Goal: Information Seeking & Learning: Learn about a topic

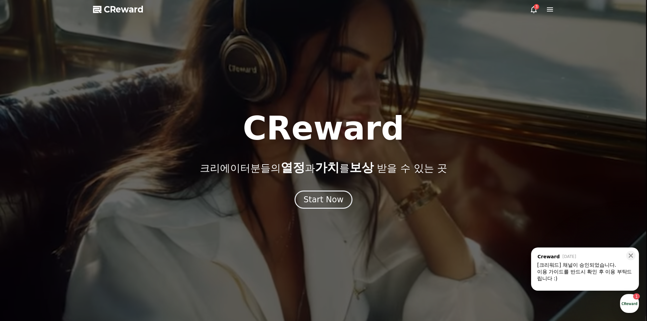
click at [536, 8] on div "3" at bounding box center [536, 6] width 5 height 5
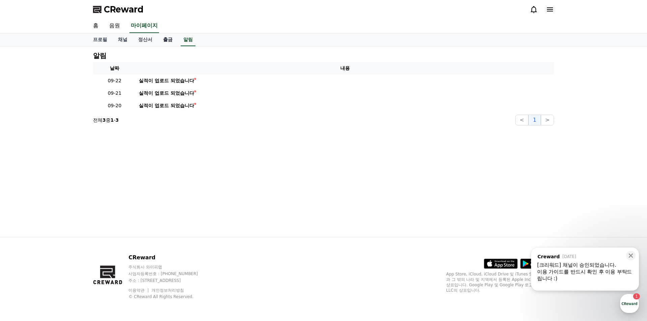
click at [158, 38] on link "출금" at bounding box center [168, 39] width 20 height 13
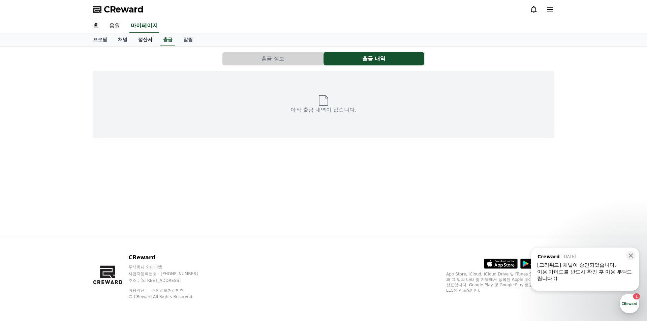
click at [147, 40] on link "정산서" at bounding box center [145, 39] width 25 height 13
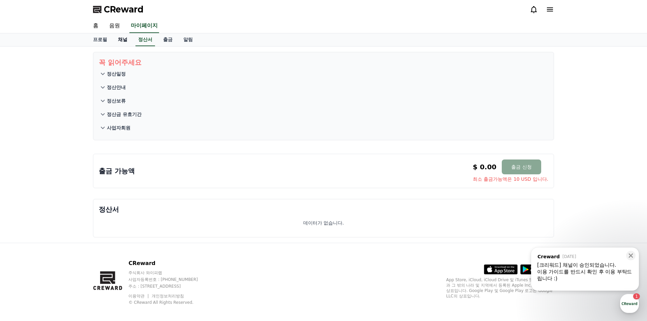
click at [120, 39] on link "채널" at bounding box center [123, 39] width 20 height 13
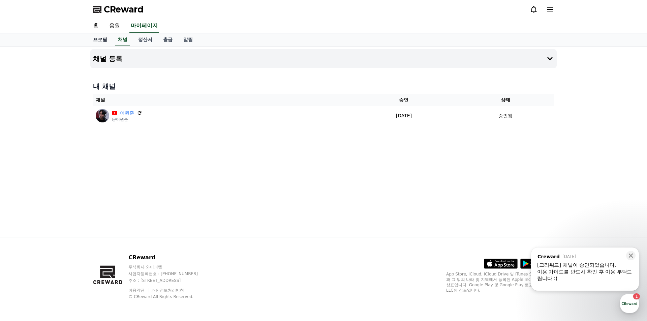
click at [98, 40] on link "프로필" at bounding box center [100, 39] width 25 height 13
select select "**********"
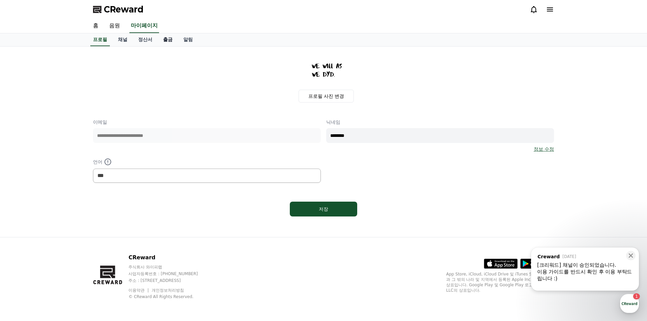
click at [158, 38] on link "출금" at bounding box center [168, 39] width 20 height 13
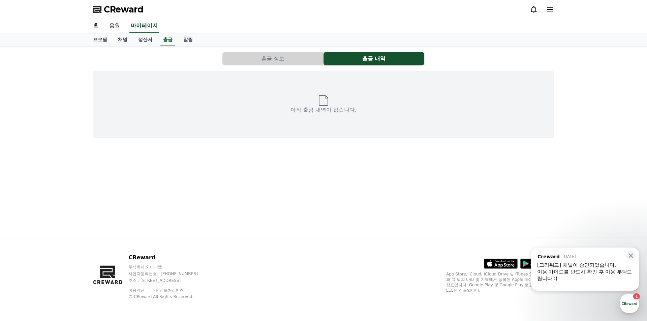
drag, startPoint x: 300, startPoint y: 58, endPoint x: 297, endPoint y: 59, distance: 3.5
click at [300, 58] on button "출금 정보" at bounding box center [273, 58] width 101 height 13
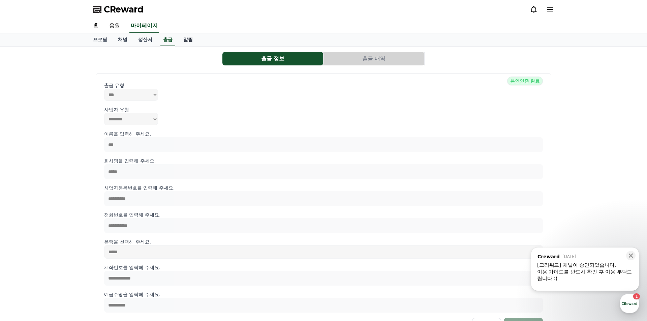
click at [183, 35] on link "알림" at bounding box center [188, 39] width 20 height 13
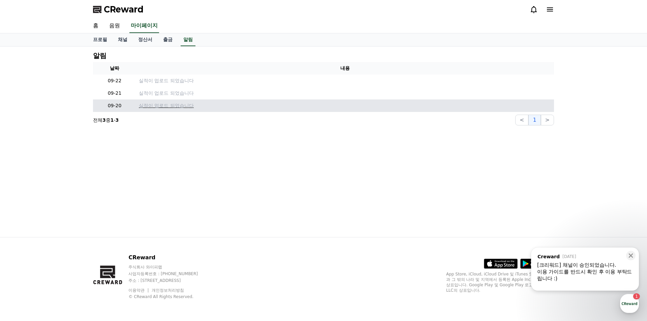
click at [160, 102] on p "실적이 업로드 되었습니다" at bounding box center [345, 105] width 413 height 7
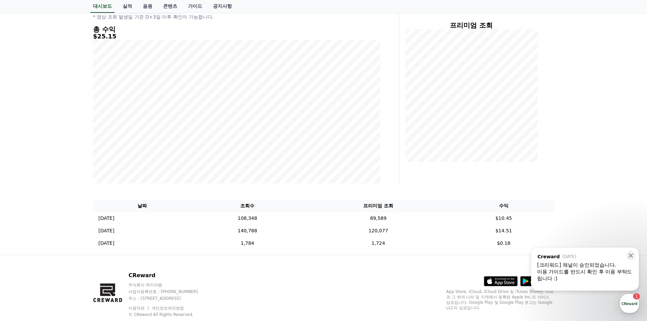
scroll to position [101, 0]
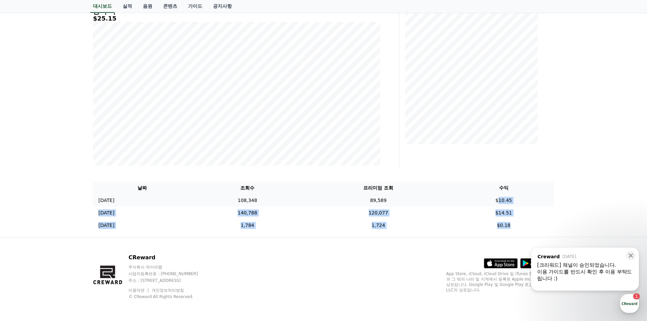
drag, startPoint x: 530, startPoint y: 226, endPoint x: 484, endPoint y: 201, distance: 52.5
click at [503, 199] on tbody "[DATE] 09/20 108,348 89,589 $10.45 [DATE] 09/19 140,788 120,077 $14.51 [DATE] 0…" at bounding box center [323, 212] width 461 height 37
click at [484, 201] on td "$10.45" at bounding box center [503, 200] width 101 height 12
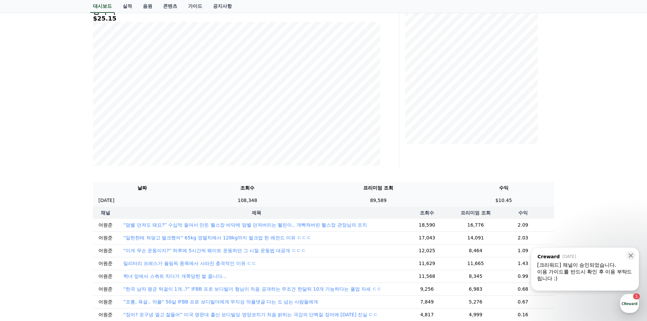
click at [500, 198] on td "$10.45" at bounding box center [503, 200] width 101 height 12
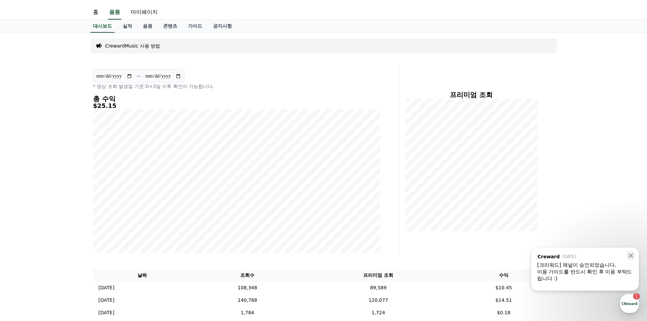
scroll to position [0, 0]
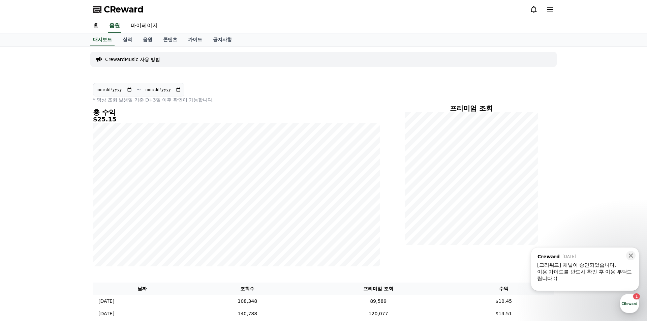
click at [271, 91] on div "**********" at bounding box center [236, 93] width 287 height 20
click at [126, 39] on link "실적" at bounding box center [127, 39] width 20 height 13
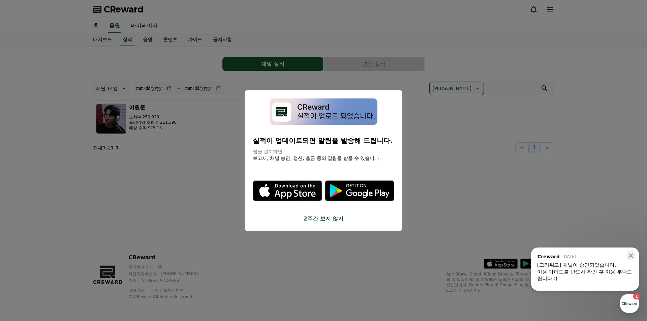
drag, startPoint x: 426, startPoint y: 87, endPoint x: 422, endPoint y: 87, distance: 4.7
click at [426, 87] on button "close modal" at bounding box center [323, 160] width 647 height 321
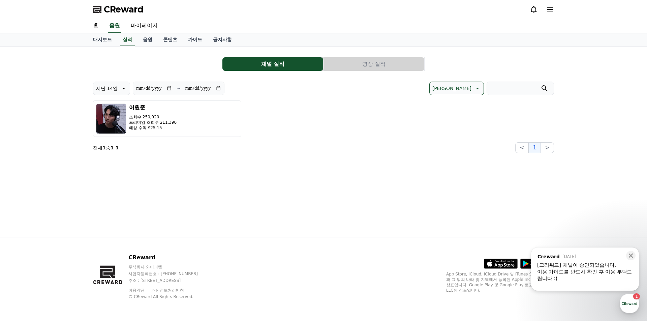
click at [535, 9] on icon at bounding box center [534, 9] width 8 height 8
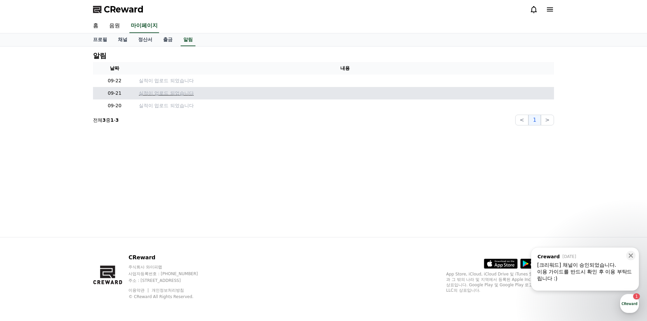
click at [163, 91] on p "실적이 업로드 되었습니다" at bounding box center [345, 93] width 413 height 7
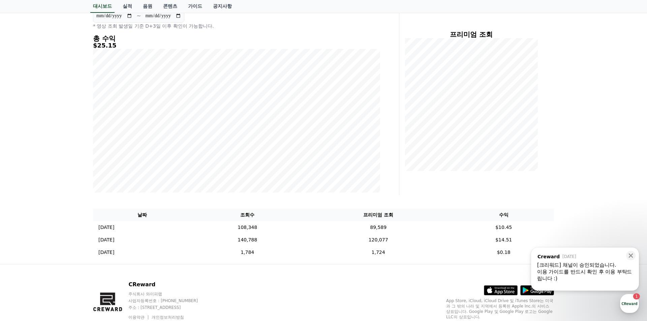
scroll to position [101, 0]
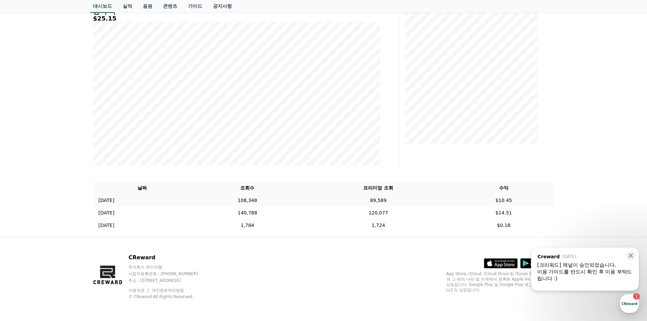
drag, startPoint x: 523, startPoint y: 216, endPoint x: 488, endPoint y: 198, distance: 39.7
click at [488, 198] on tbody "[DATE] 09/20 108,348 89,589 $10.45 [DATE] 09/19 140,788 120,077 $14.51 [DATE] 0…" at bounding box center [323, 212] width 461 height 37
click at [588, 167] on div "**********" at bounding box center [323, 91] width 647 height 291
drag, startPoint x: 631, startPoint y: 255, endPoint x: 611, endPoint y: 238, distance: 26.1
click at [631, 255] on icon at bounding box center [631, 256] width 4 height 4
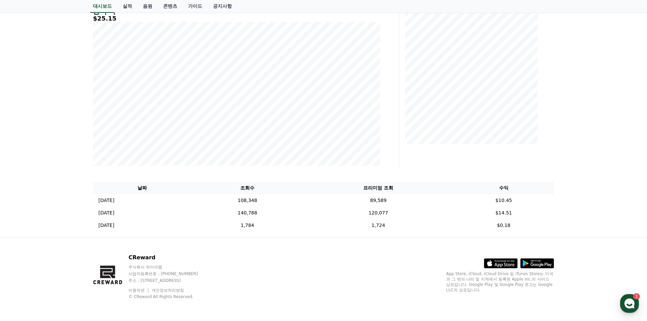
scroll to position [0, 0]
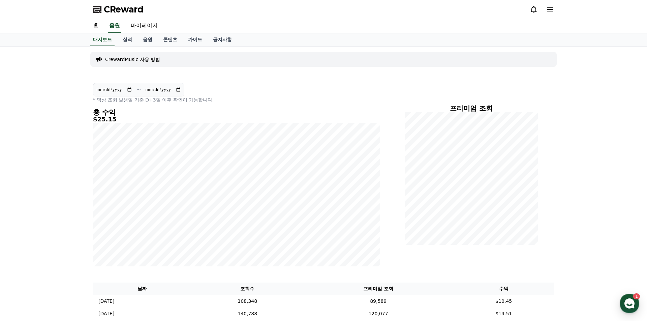
drag, startPoint x: 98, startPoint y: 120, endPoint x: 145, endPoint y: 119, distance: 46.9
click at [145, 119] on h5 "$25.15" at bounding box center [236, 119] width 287 height 7
drag, startPoint x: 145, startPoint y: 119, endPoint x: 140, endPoint y: 120, distance: 5.2
click at [145, 120] on h5 "$25.15" at bounding box center [236, 119] width 287 height 7
click at [141, 36] on link "음원" at bounding box center [148, 39] width 20 height 13
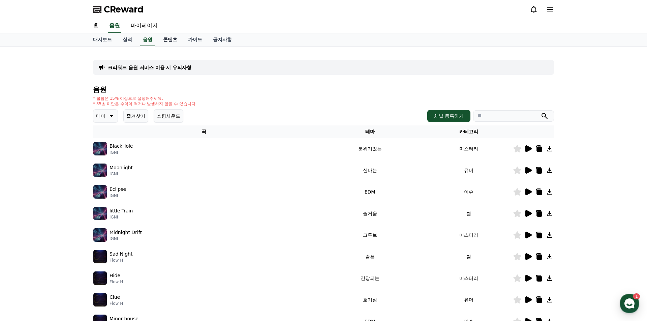
click at [169, 40] on link "콘텐츠" at bounding box center [170, 39] width 25 height 13
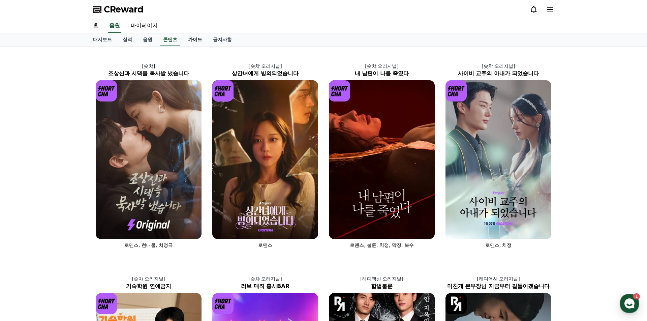
click at [189, 39] on link "가이드" at bounding box center [195, 39] width 25 height 13
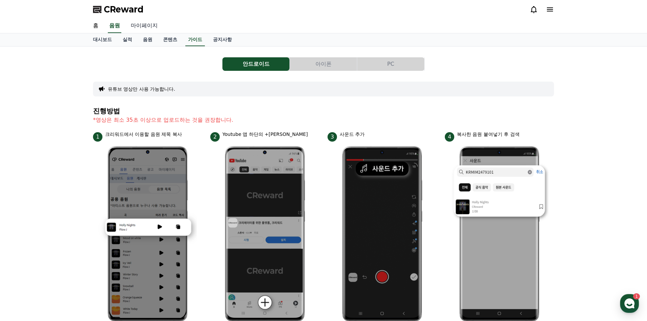
click at [136, 26] on link "마이페이지" at bounding box center [144, 26] width 38 height 14
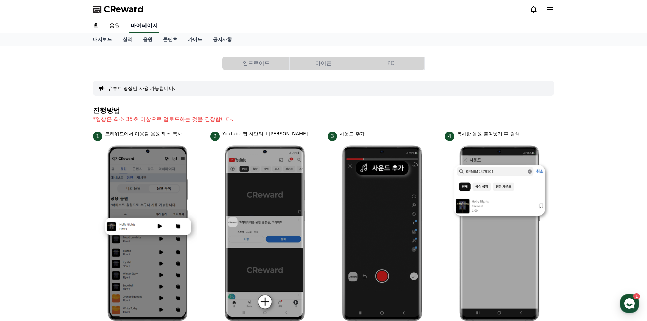
select select "**********"
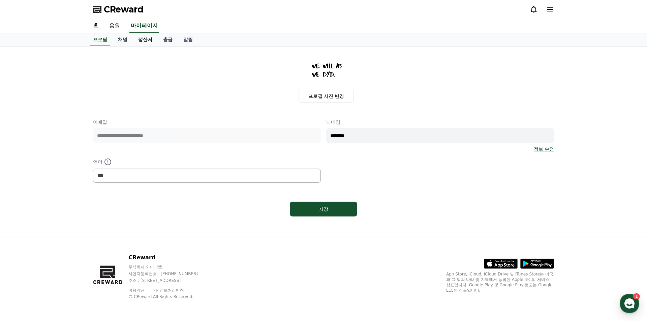
click at [150, 38] on link "정산서" at bounding box center [145, 39] width 25 height 13
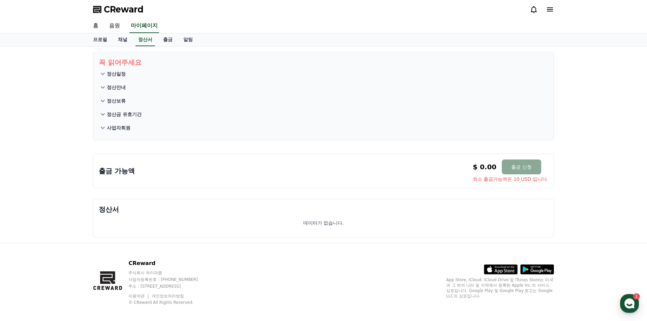
click at [109, 126] on p "사업자회원" at bounding box center [119, 127] width 24 height 7
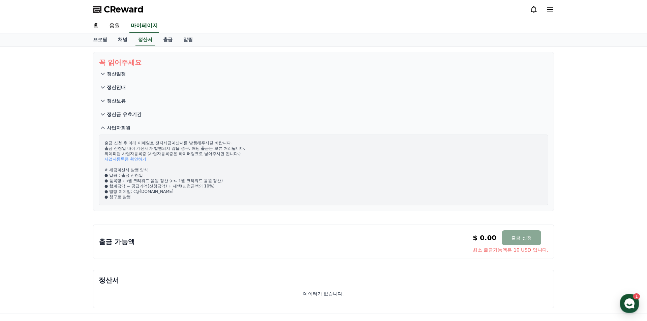
click at [111, 113] on p "정산금 유효기간" at bounding box center [124, 114] width 35 height 7
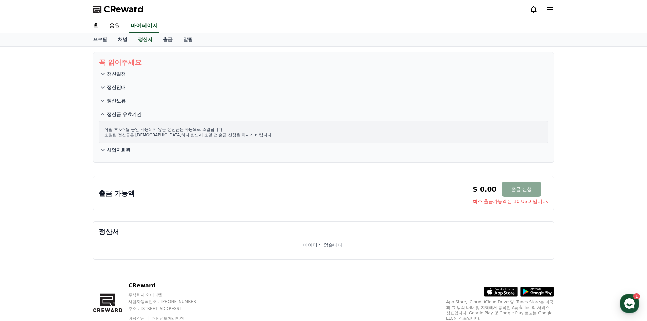
click at [116, 100] on p "정산보류" at bounding box center [116, 100] width 19 height 7
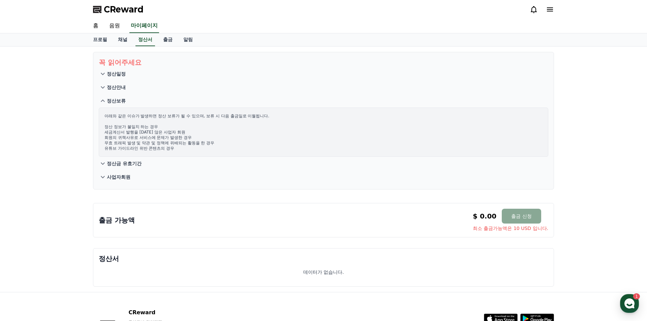
click at [116, 87] on p "정산안내" at bounding box center [116, 87] width 19 height 7
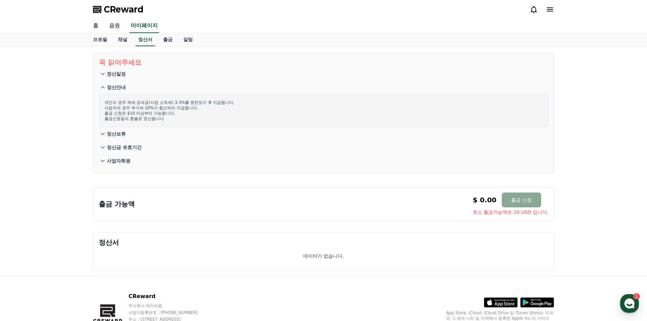
click at [118, 73] on p "정산일정" at bounding box center [116, 73] width 19 height 7
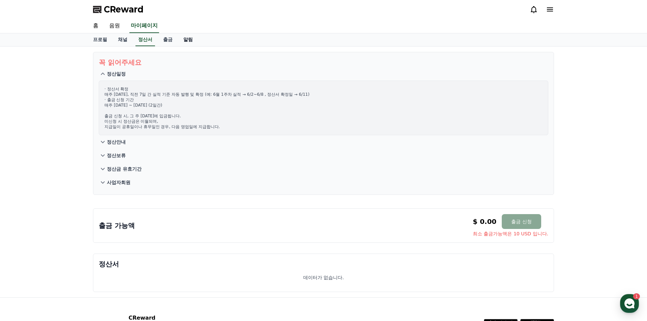
scroll to position [1, 0]
click at [178, 38] on link "알림" at bounding box center [188, 38] width 20 height 13
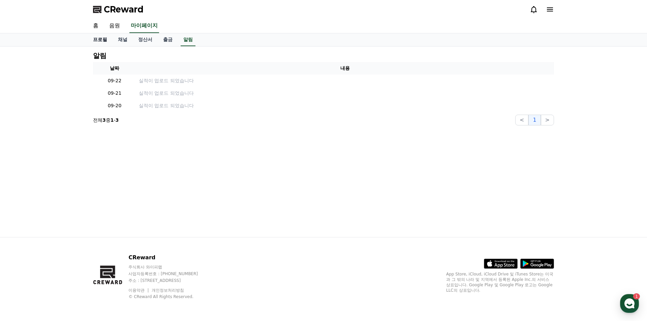
click at [103, 40] on link "프로필" at bounding box center [100, 39] width 25 height 13
select select "**********"
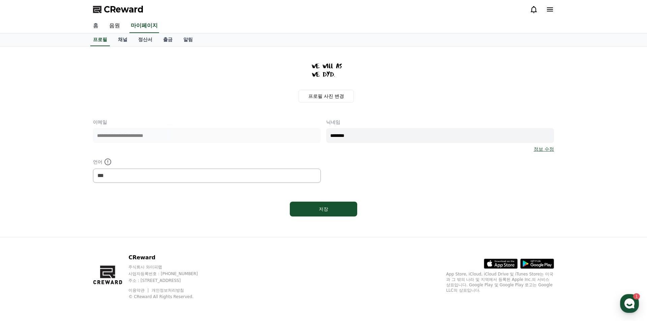
click at [94, 24] on link "홈" at bounding box center [96, 26] width 16 height 14
